Goal: Task Accomplishment & Management: Use online tool/utility

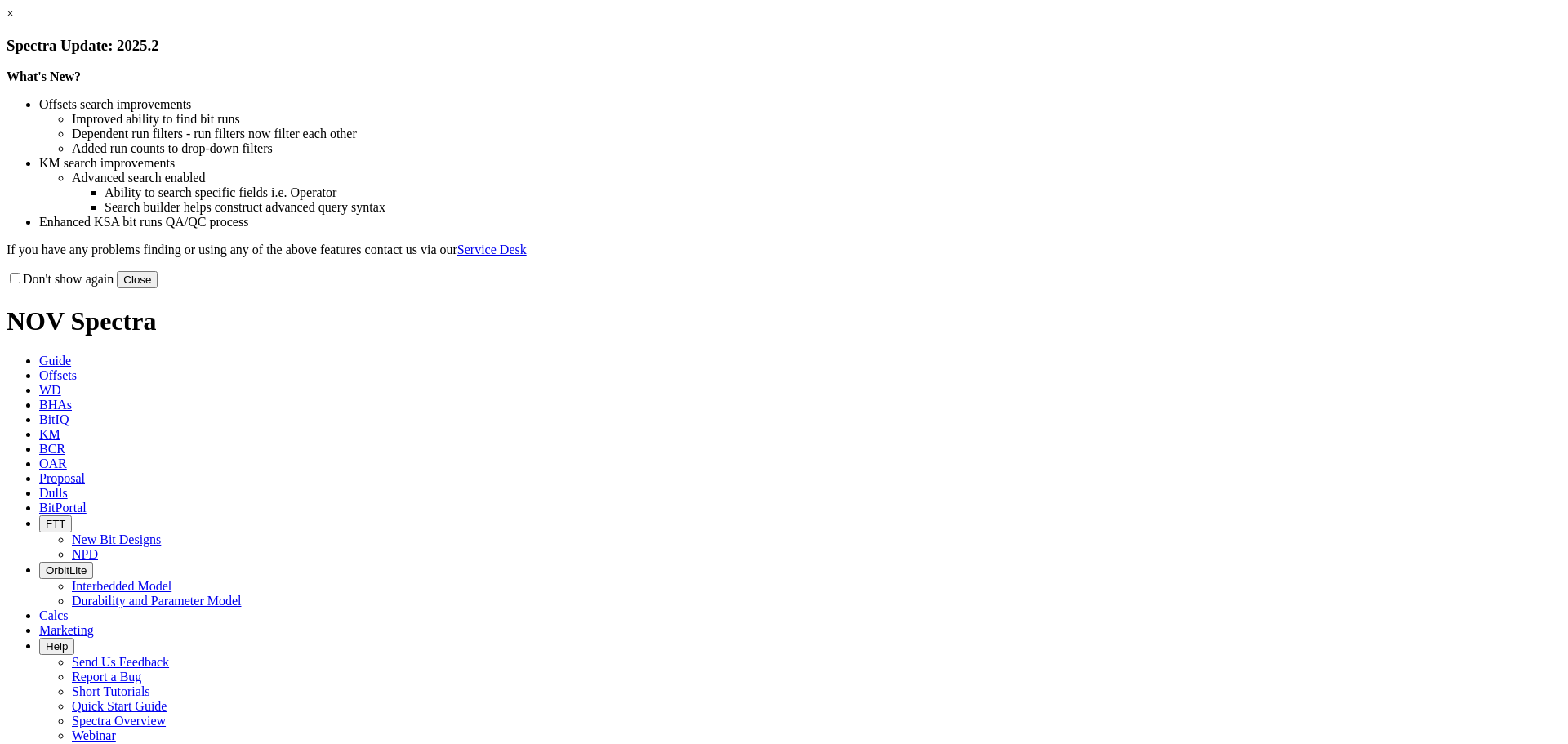
click at [158, 288] on button "Close" at bounding box center [137, 280] width 41 height 18
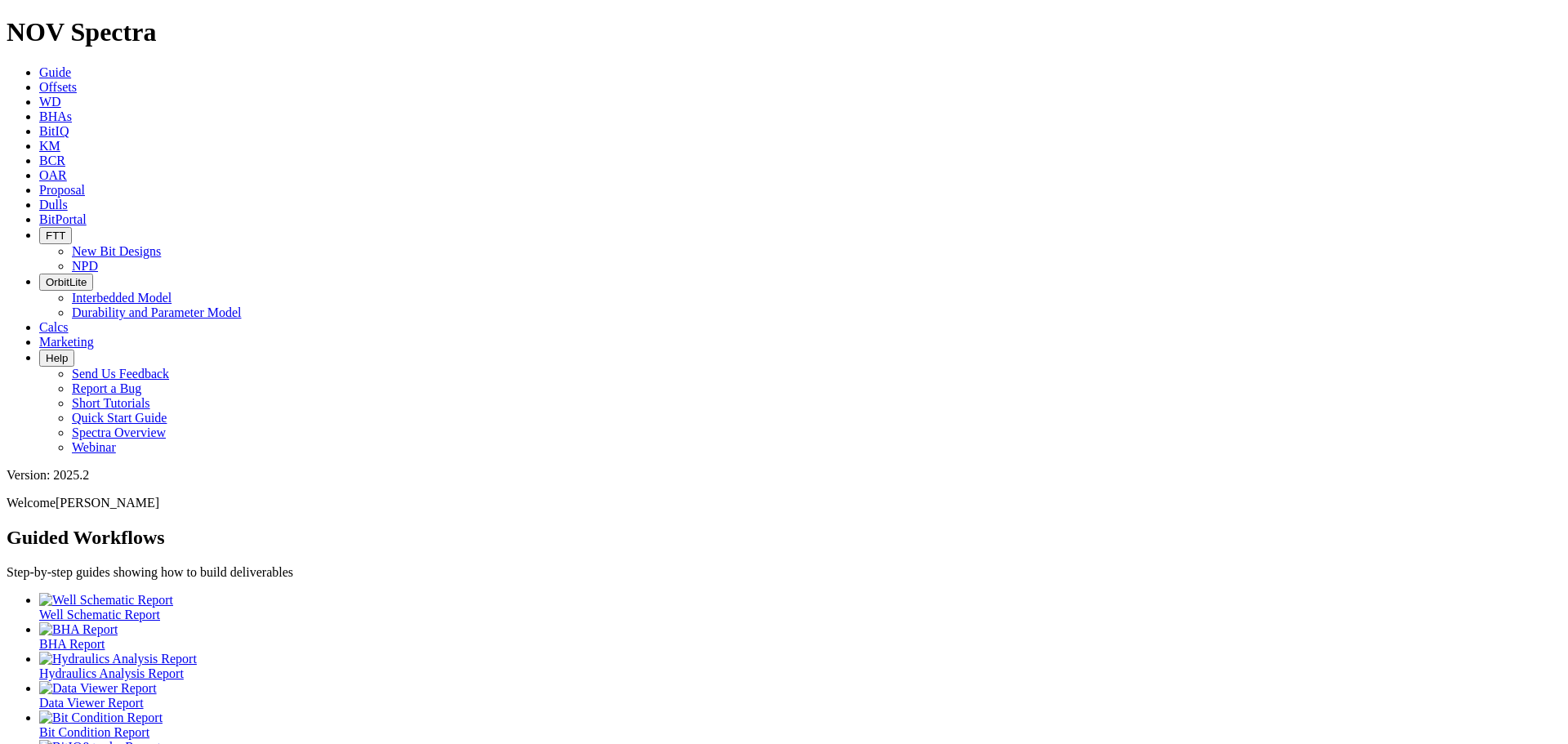
click at [76, 80] on span "Offsets" at bounding box center [58, 87] width 37 height 14
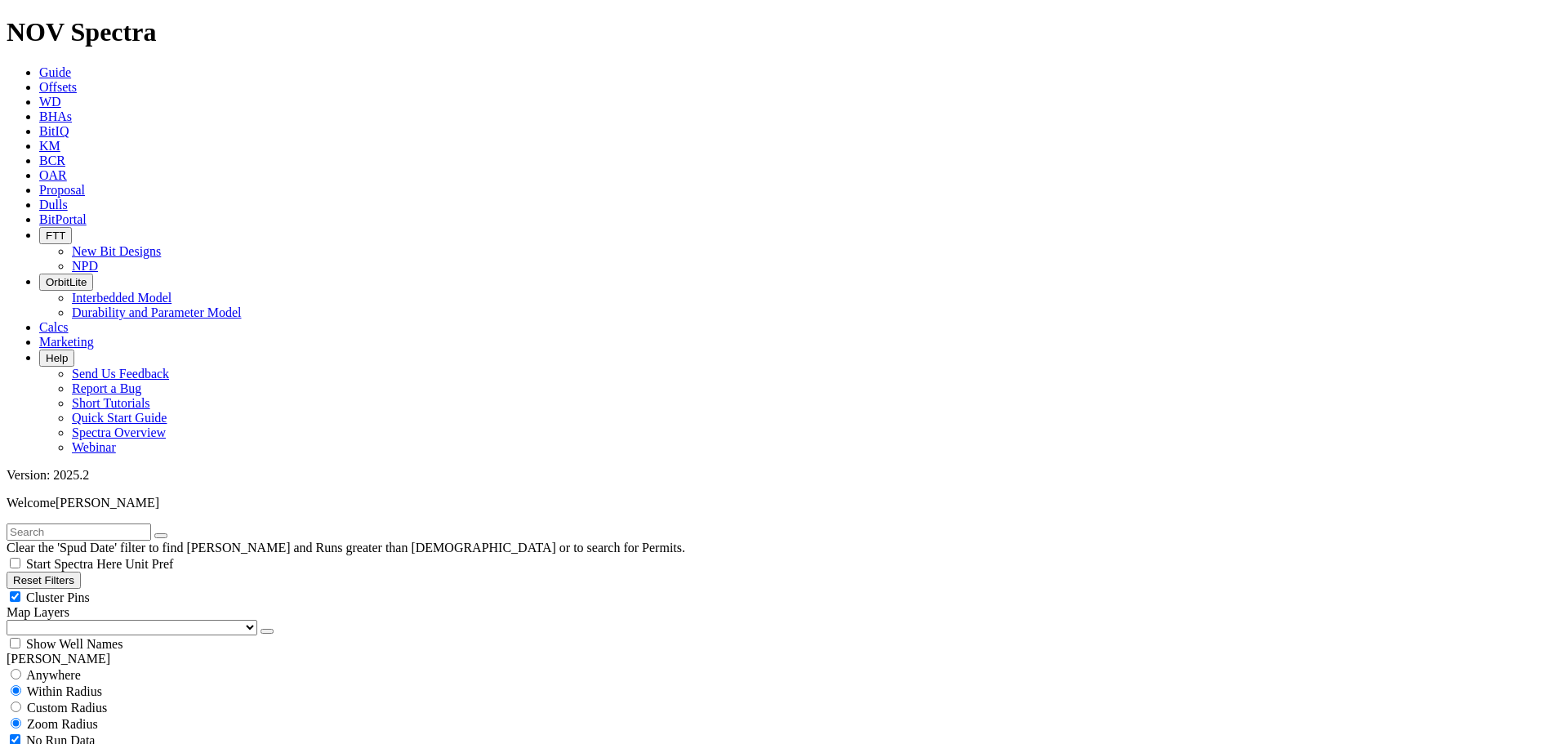
click at [82, 524] on input "text" at bounding box center [79, 533] width 145 height 18
type input "[PERSON_NAME]"
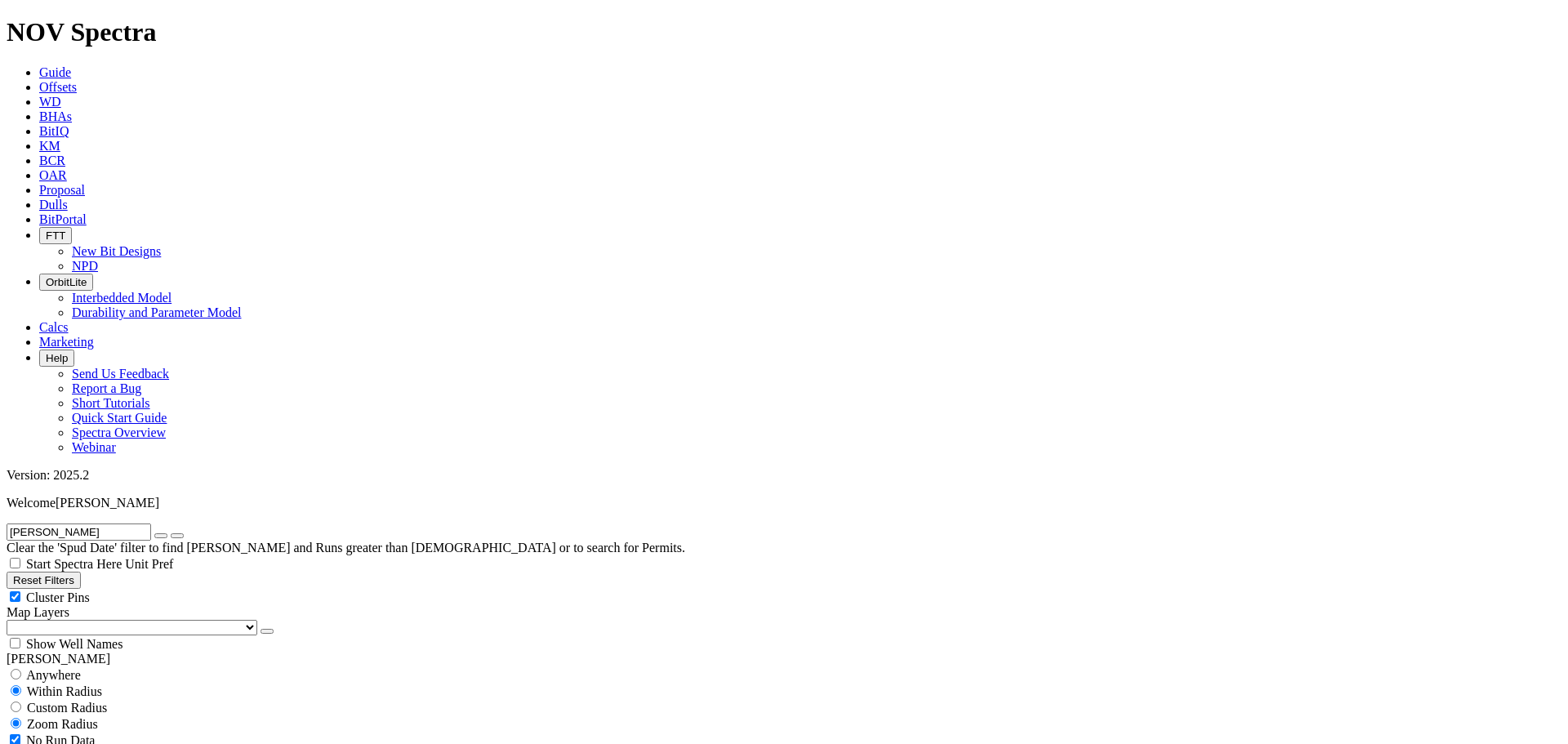
click at [167, 534] on button "button" at bounding box center [161, 535] width 13 height 5
click at [164, 588] on div "Cluster Pins" at bounding box center [784, 596] width 1555 height 17
checkbox input "false"
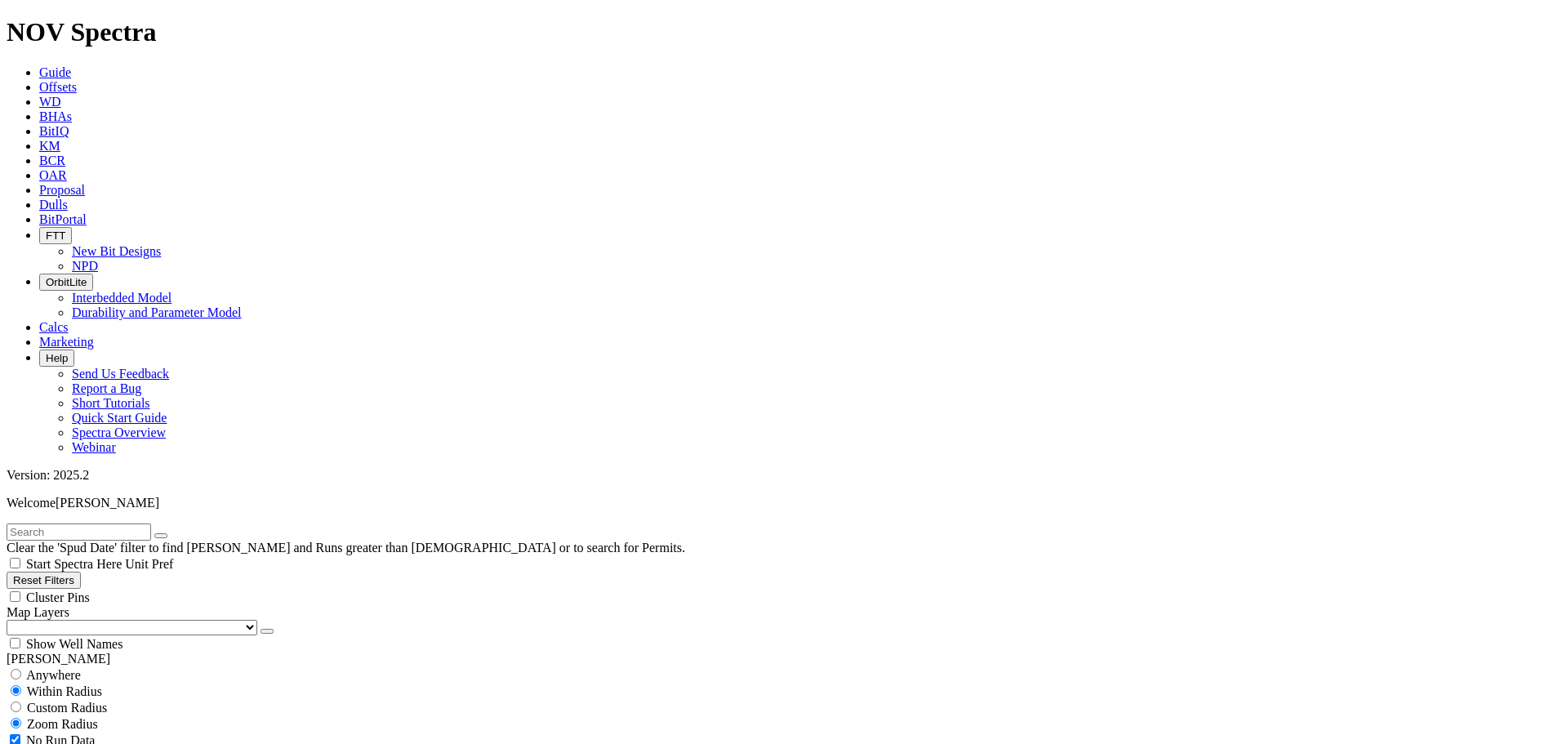
select select "8.75"
checkbox input "false"
select select "? number:8.75 ?"
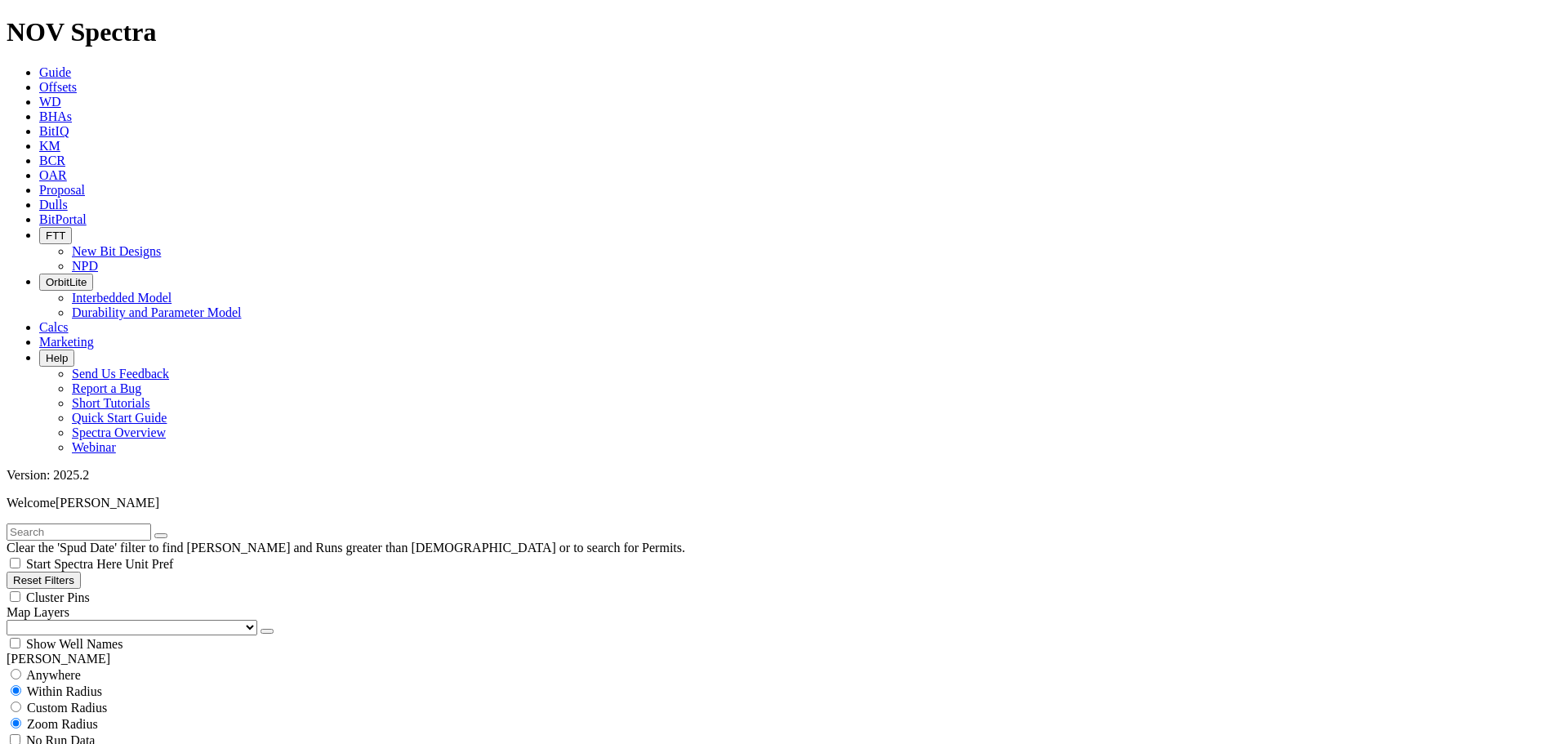
type input "11000"
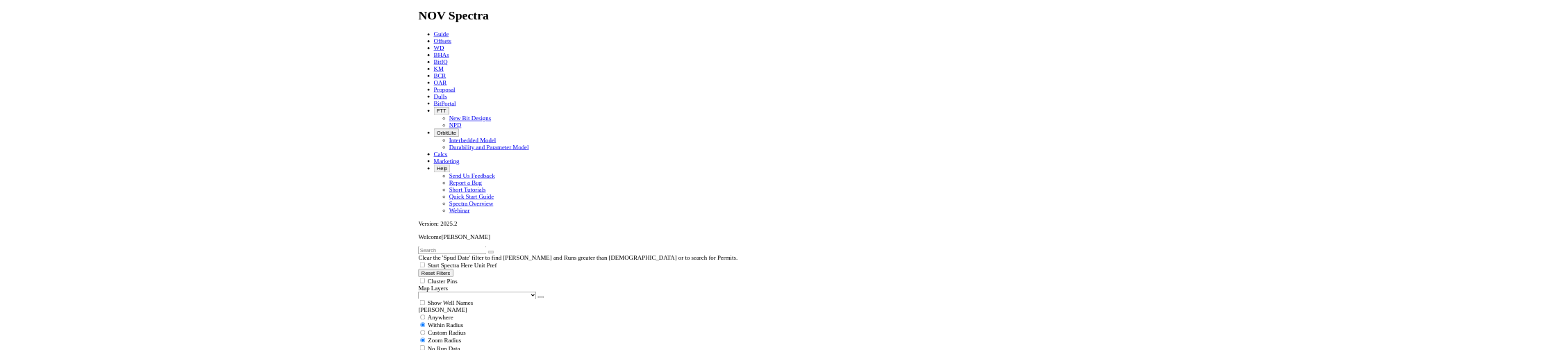
scroll to position [151, 0]
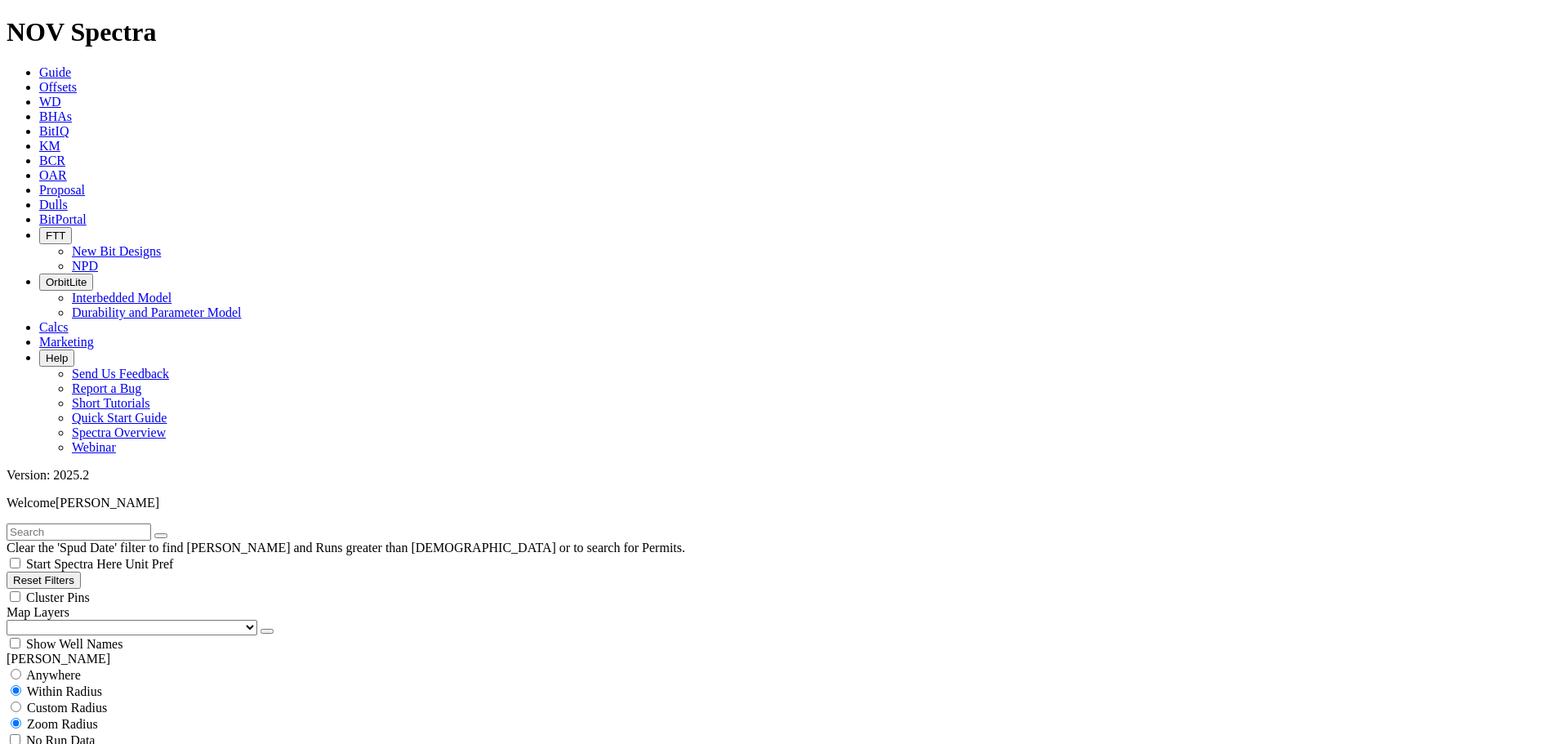
type input "14000"
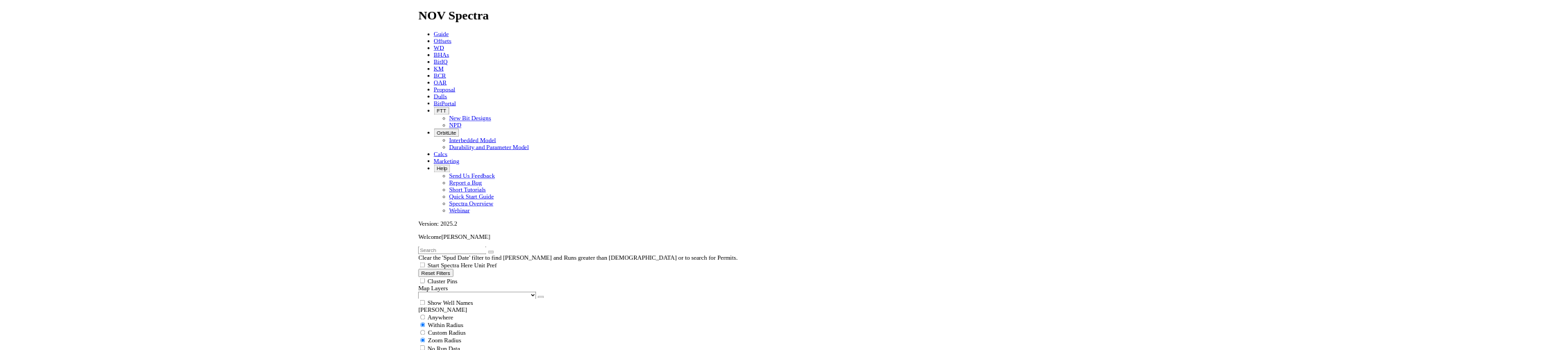
scroll to position [433, 0]
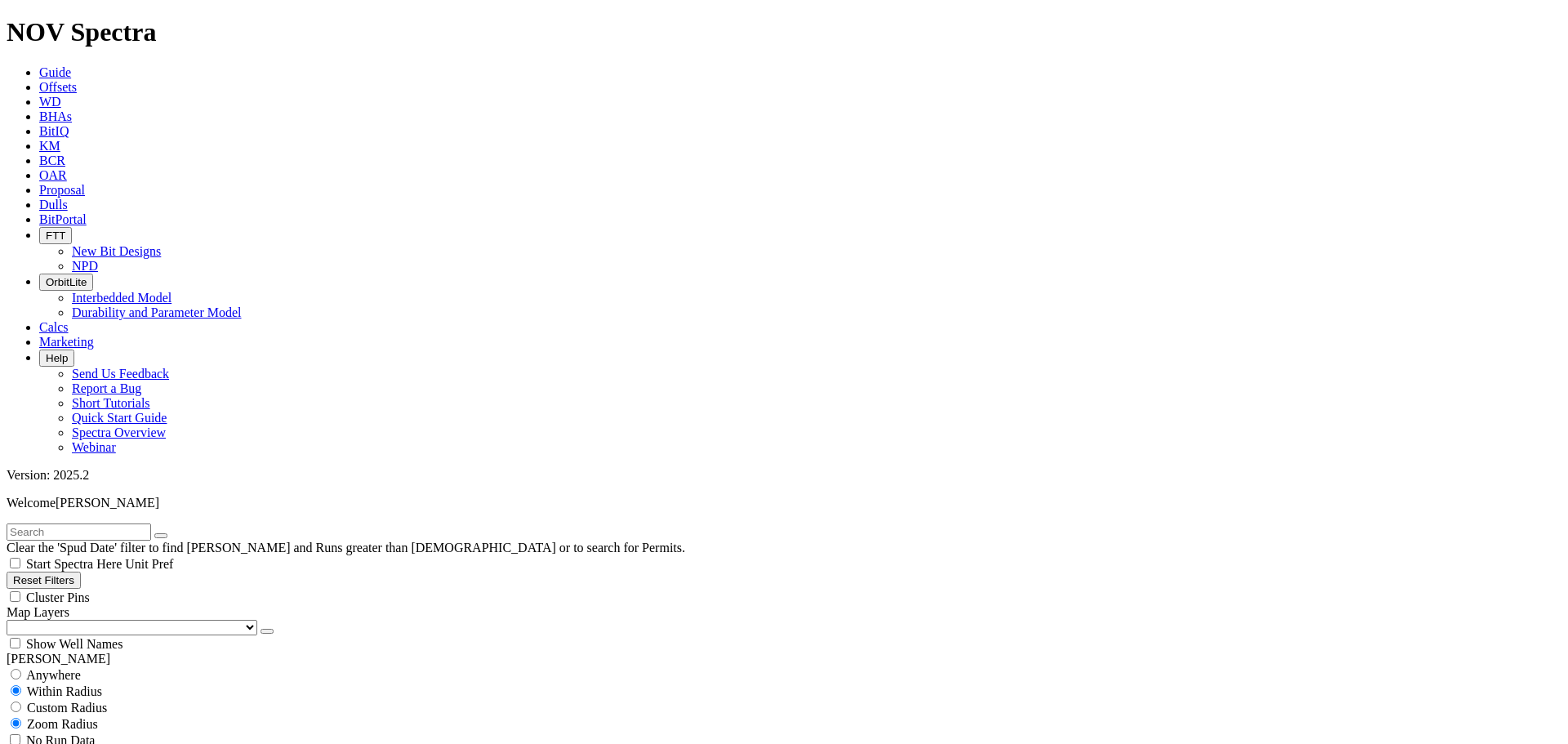
scroll to position [177, 0]
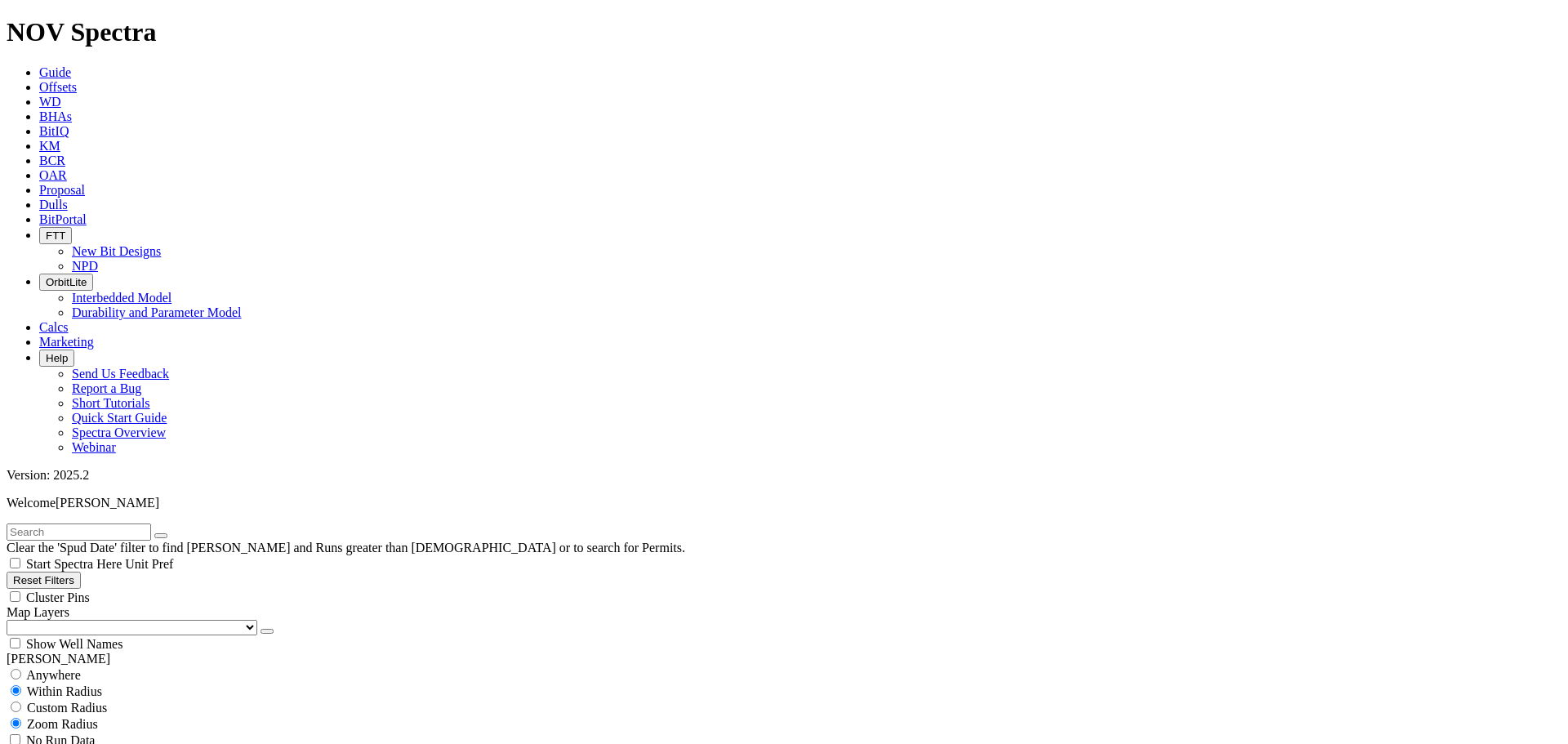
scroll to position [150, 0]
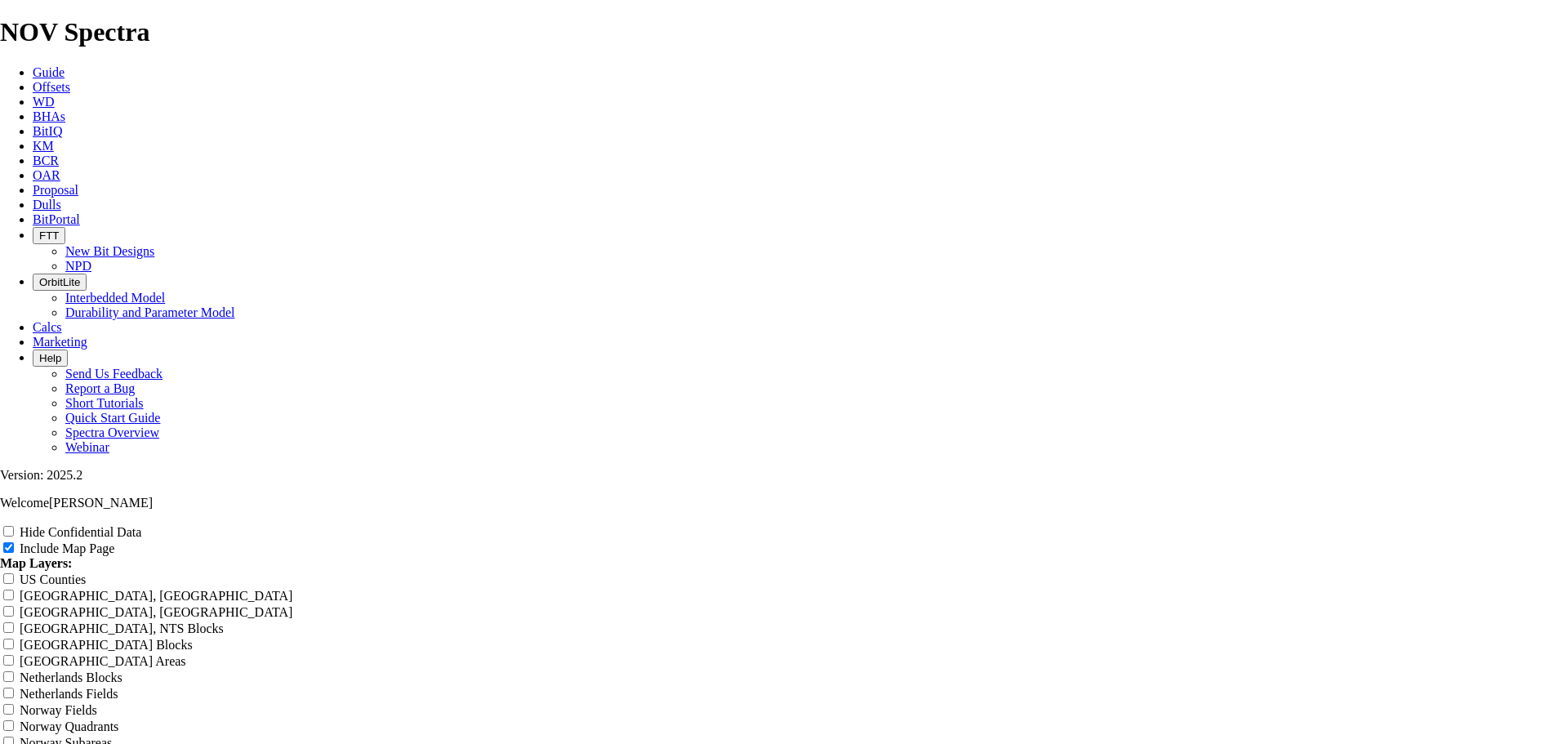
scroll to position [2476, 0]
